Goal: Check status: Check status

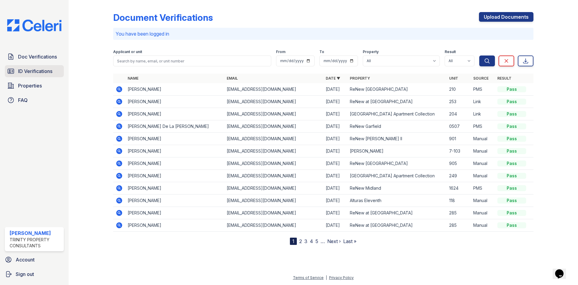
click at [24, 69] on span "ID Verifications" at bounding box center [35, 70] width 34 height 7
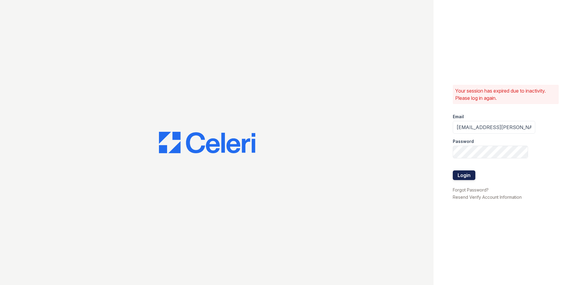
click at [468, 173] on button "Login" at bounding box center [464, 175] width 23 height 10
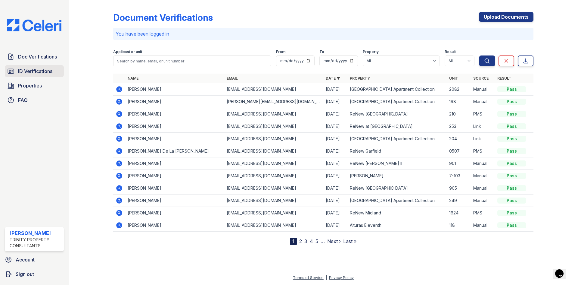
click at [55, 73] on link "ID Verifications" at bounding box center [34, 71] width 59 height 12
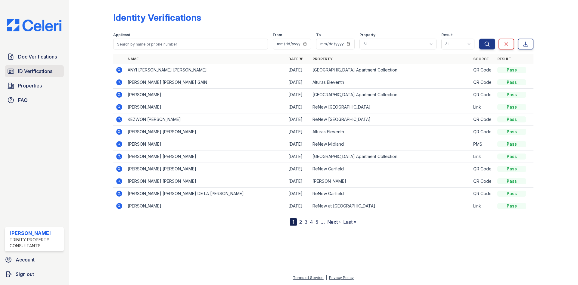
click at [31, 67] on link "ID Verifications" at bounding box center [34, 71] width 59 height 12
click at [492, 46] on button "Search" at bounding box center [487, 44] width 16 height 11
click at [32, 73] on span "ID Verifications" at bounding box center [35, 70] width 34 height 7
